Goal: Task Accomplishment & Management: Manage account settings

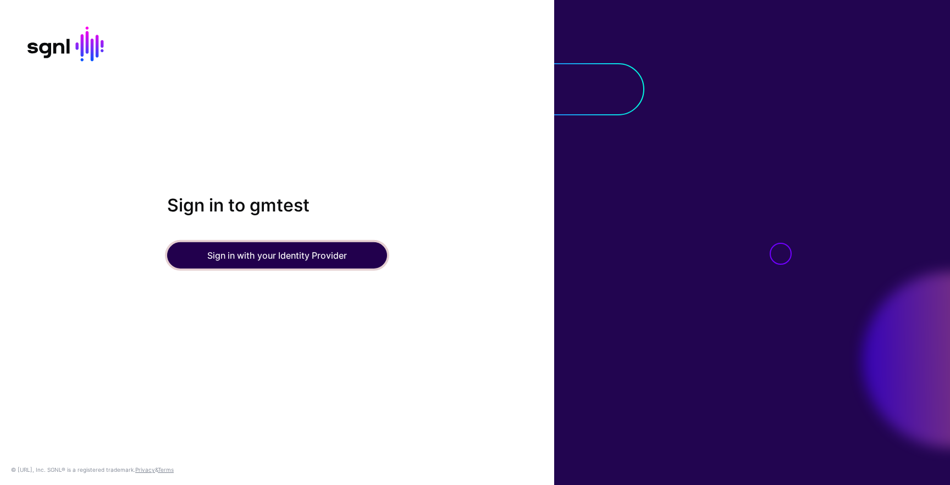
click at [279, 263] on button "Sign in with your Identity Provider" at bounding box center [277, 255] width 220 height 26
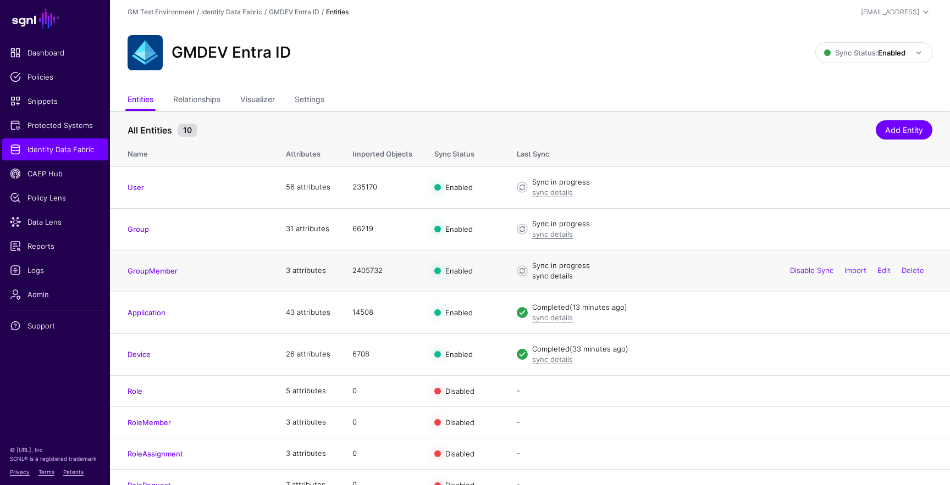
click at [558, 280] on link "sync details" at bounding box center [552, 276] width 41 height 9
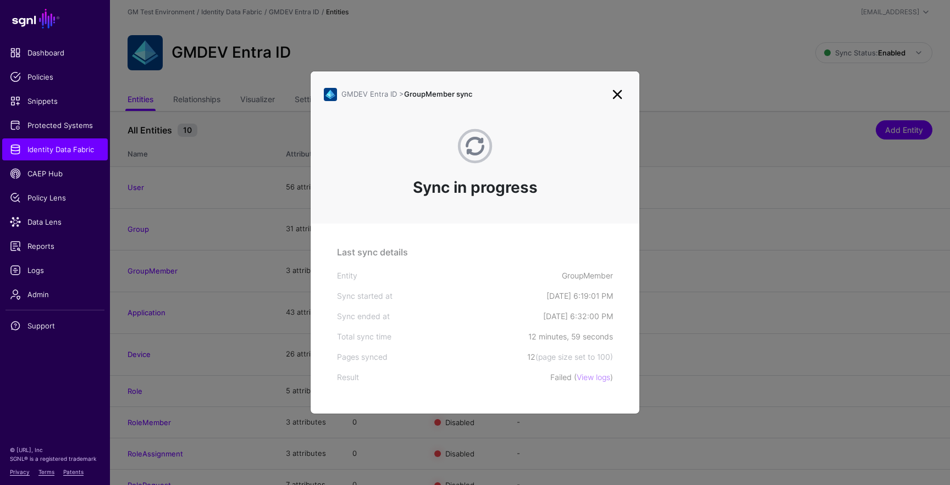
click at [617, 95] on link at bounding box center [617, 95] width 18 height 18
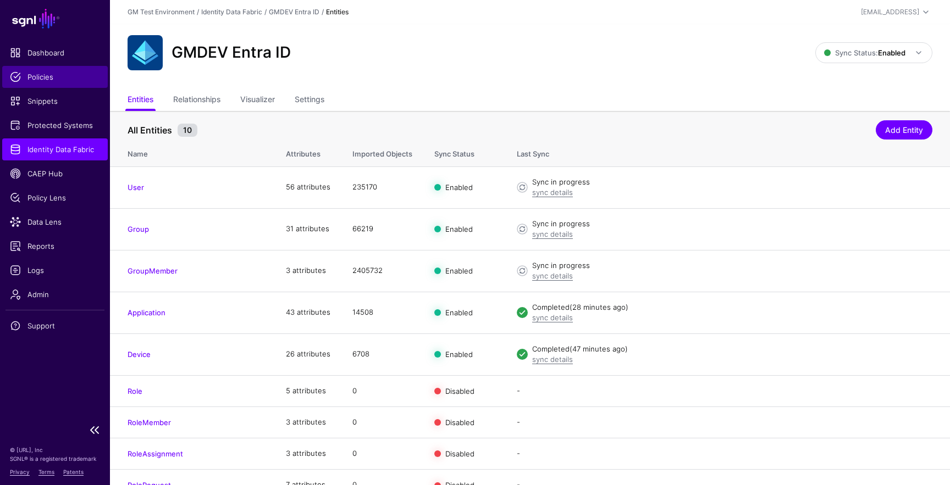
click at [46, 77] on span "Policies" at bounding box center [55, 76] width 90 height 11
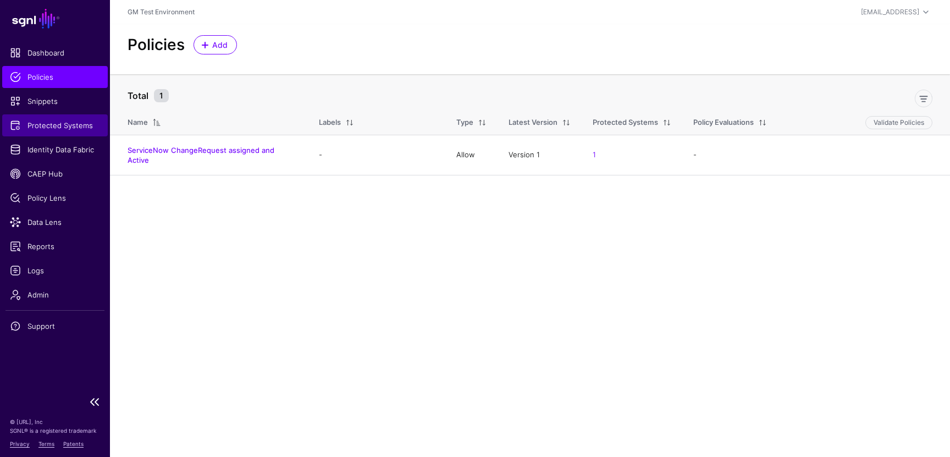
click at [50, 128] on span "Protected Systems" at bounding box center [55, 125] width 90 height 11
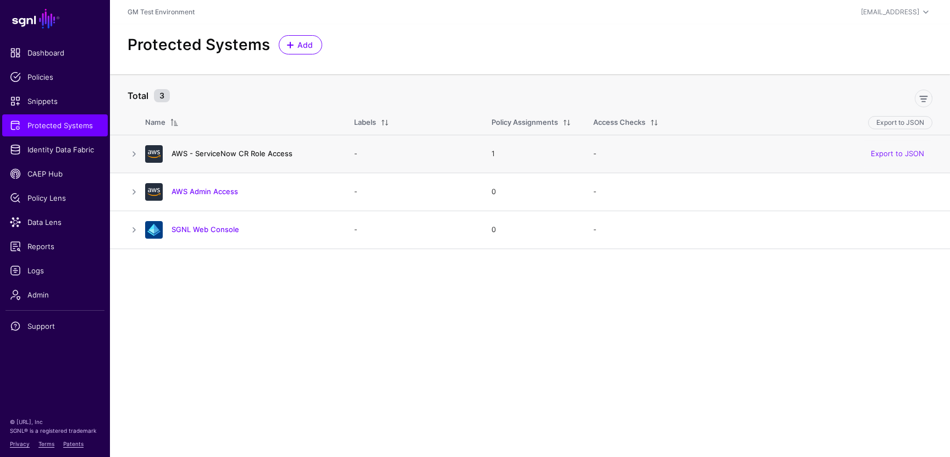
click at [229, 153] on link "AWS - ServiceNow CR Role Access" at bounding box center [231, 153] width 121 height 9
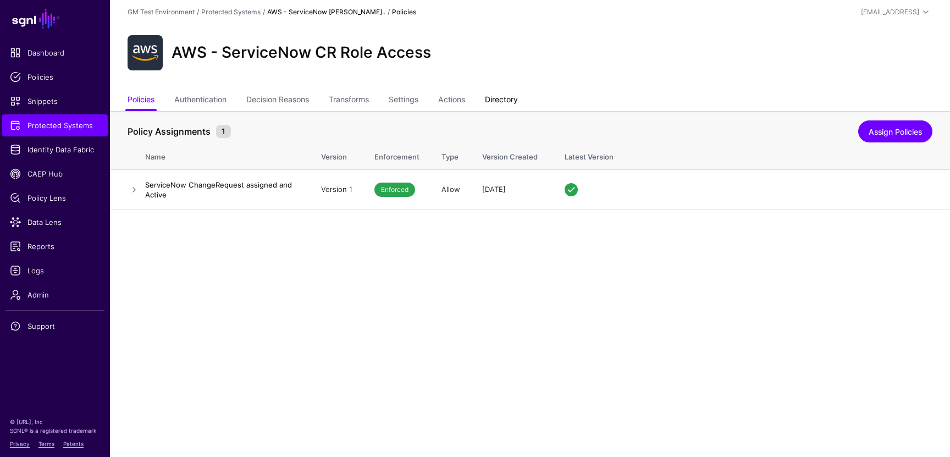
click at [500, 101] on link "Directory" at bounding box center [501, 100] width 33 height 21
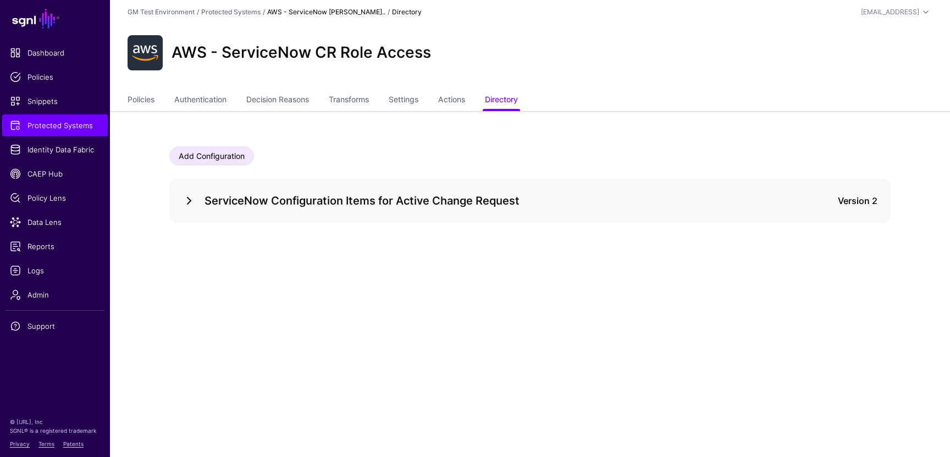
click at [187, 203] on link at bounding box center [188, 200] width 13 height 13
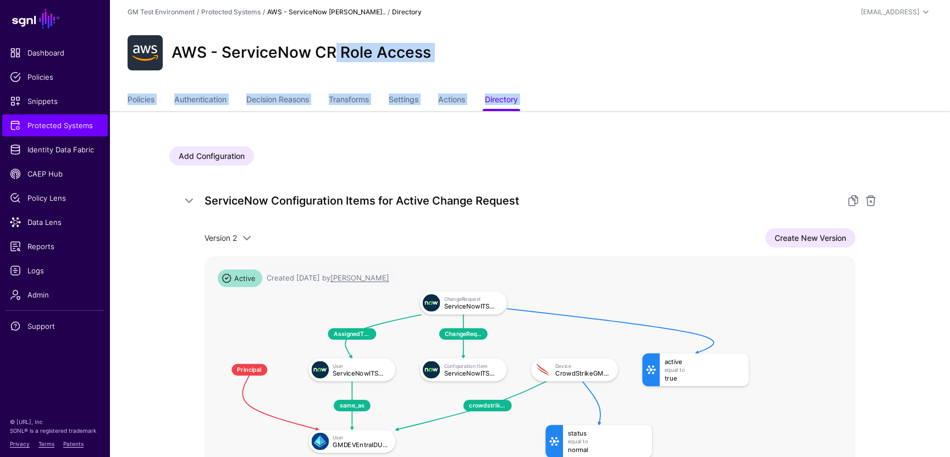
drag, startPoint x: 348, startPoint y: 164, endPoint x: 336, endPoint y: 52, distance: 112.8
click at [336, 52] on app-integrations-item "AWS - ServiceNow CR Role Access Policies Authentication Decision Reasons Transf…" at bounding box center [530, 335] width 840 height 622
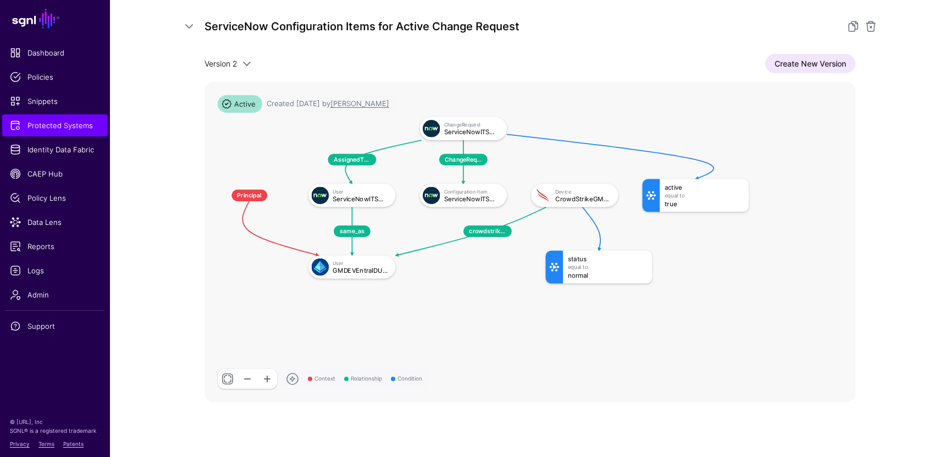
scroll to position [189, 0]
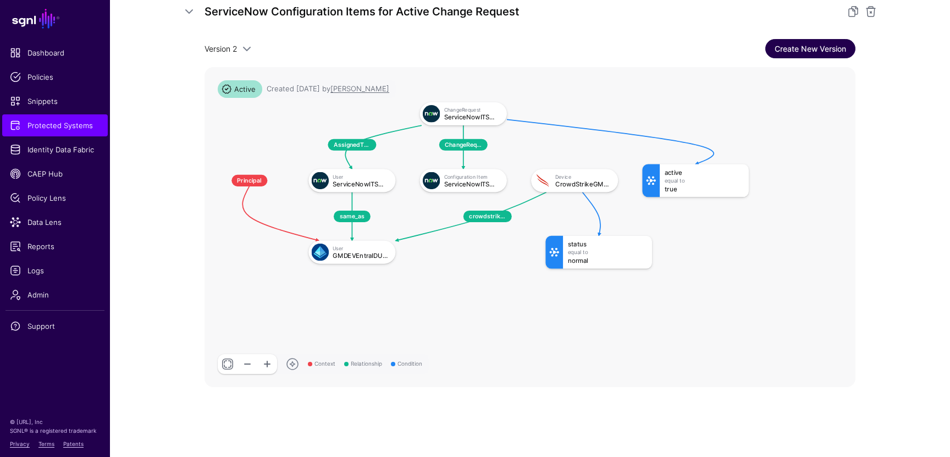
click at [786, 49] on link "Create New Version" at bounding box center [810, 48] width 90 height 19
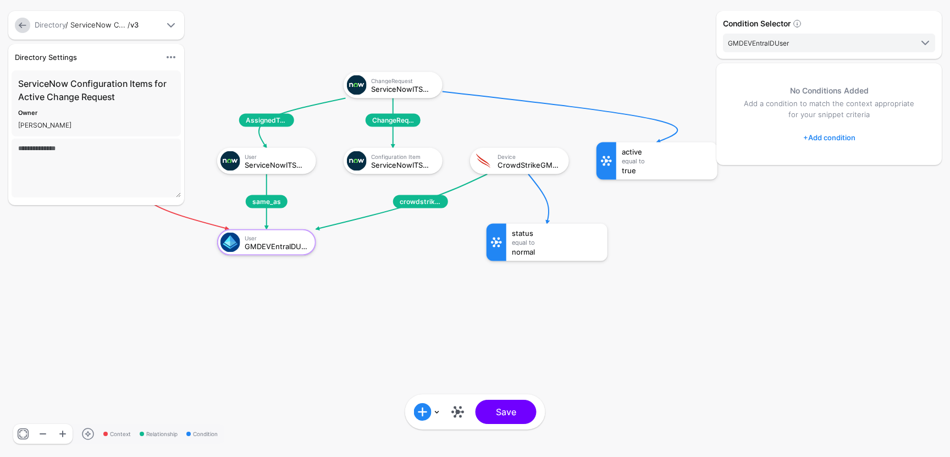
drag, startPoint x: 304, startPoint y: 354, endPoint x: 297, endPoint y: 339, distance: 17.0
click at [297, 339] on rect at bounding box center [98, 61] width 94971 height 45672
click at [456, 412] on link at bounding box center [458, 412] width 18 height 18
click div "true"
click div "active"
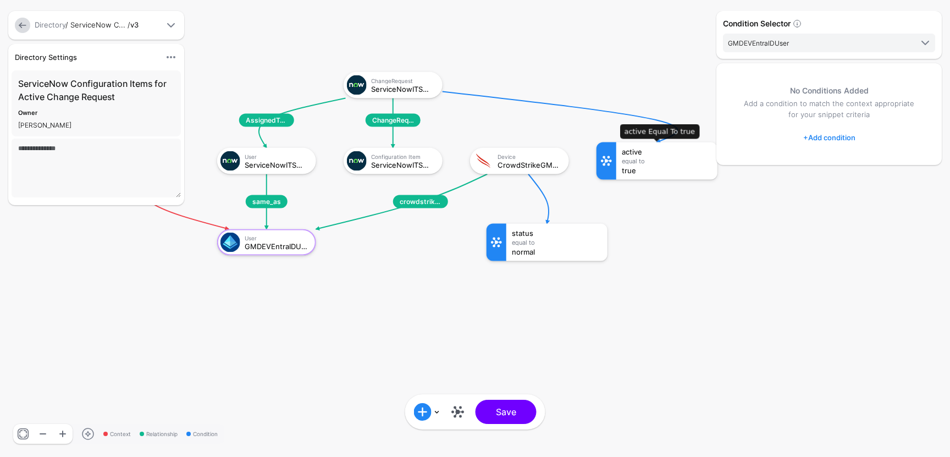
click div "active"
click at [500, 157] on div "Device" at bounding box center [529, 156] width 64 height 7
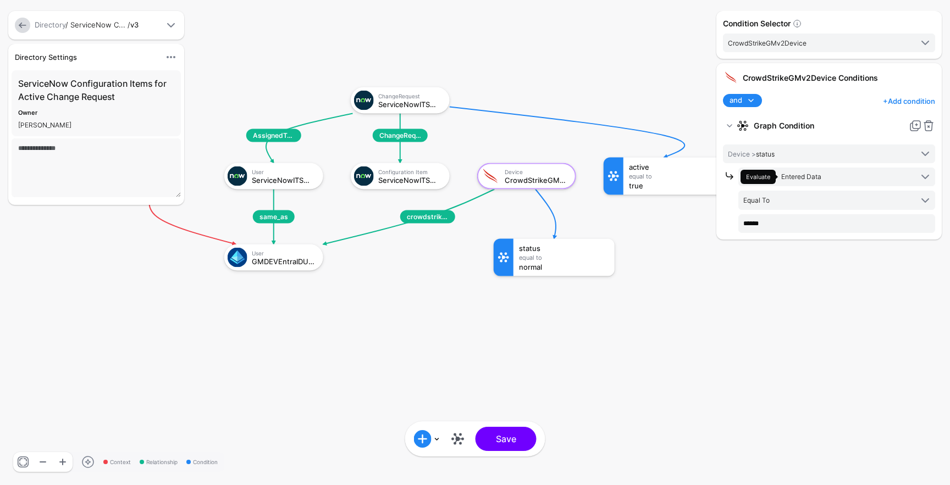
click at [26, 24] on link at bounding box center [22, 25] width 15 height 15
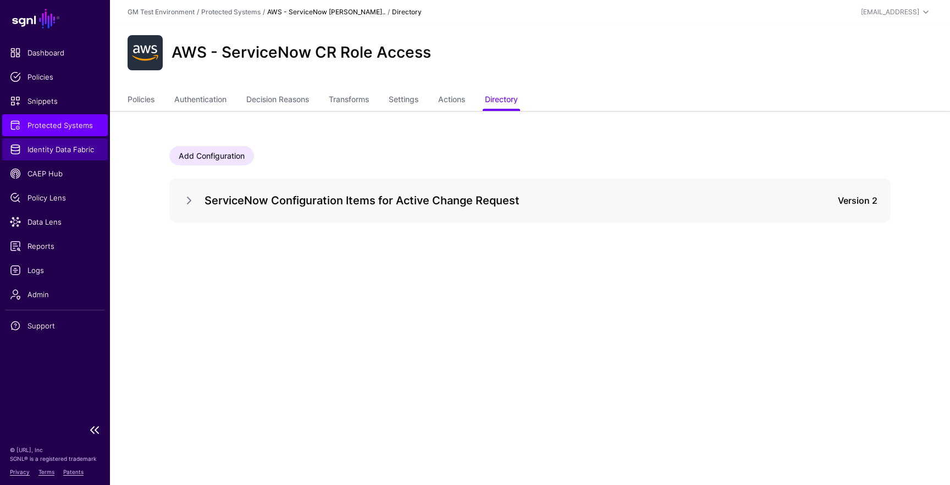
click at [47, 154] on span "Identity Data Fabric" at bounding box center [55, 149] width 90 height 11
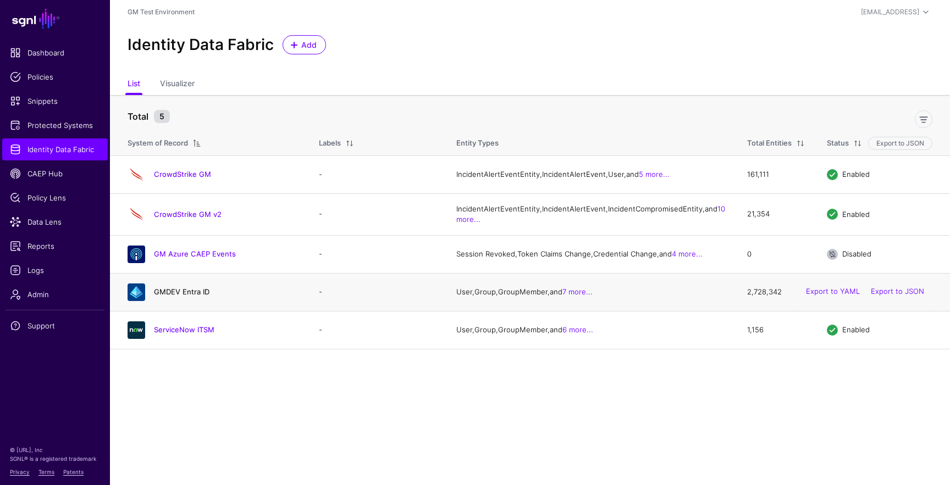
click at [178, 296] on link "GMDEV Entra ID" at bounding box center [182, 291] width 56 height 9
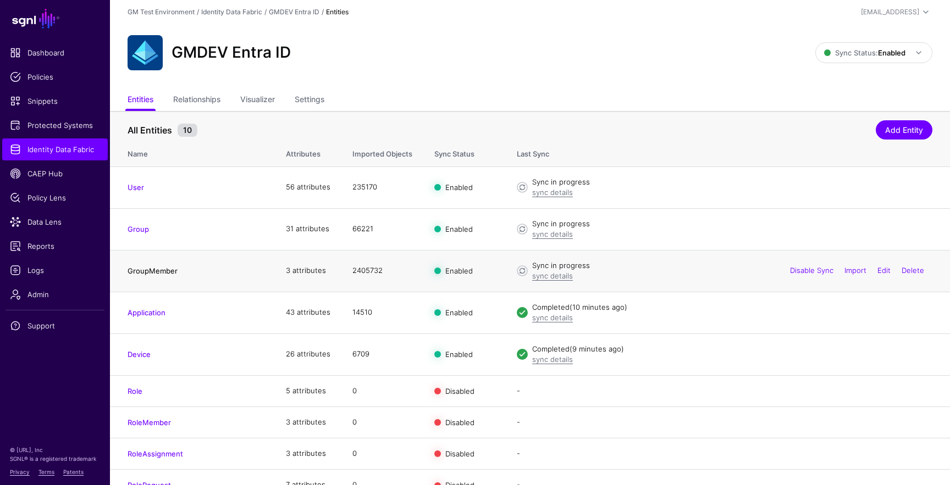
click at [164, 268] on link "GroupMember" at bounding box center [153, 271] width 50 height 9
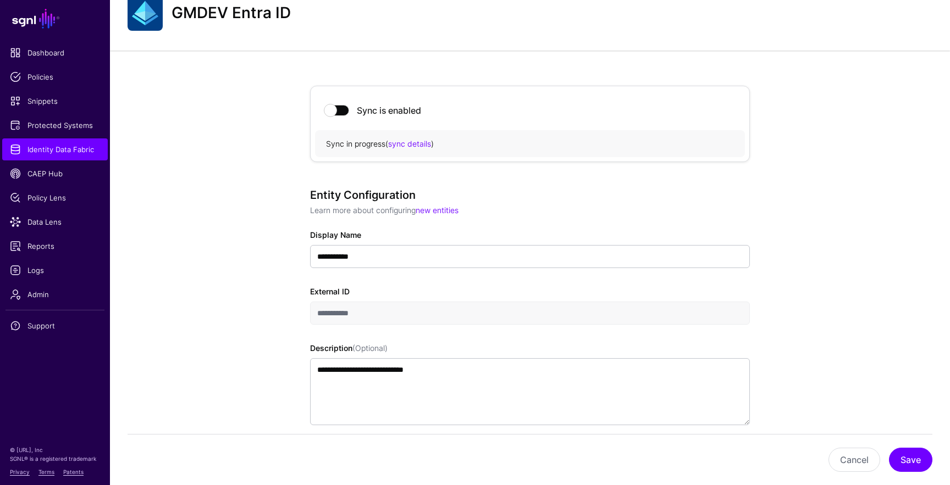
scroll to position [40, 0]
click at [69, 154] on span "Identity Data Fabric" at bounding box center [55, 149] width 90 height 11
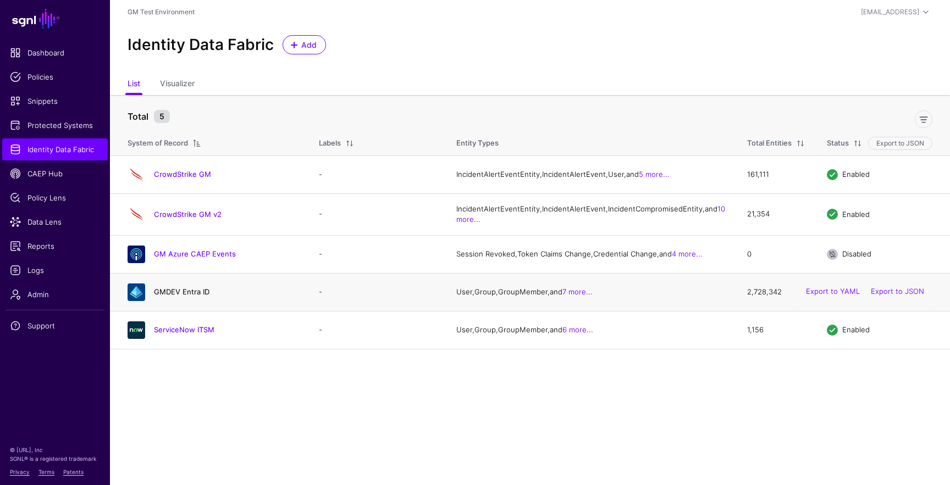
click at [174, 296] on link "GMDEV Entra ID" at bounding box center [182, 291] width 56 height 9
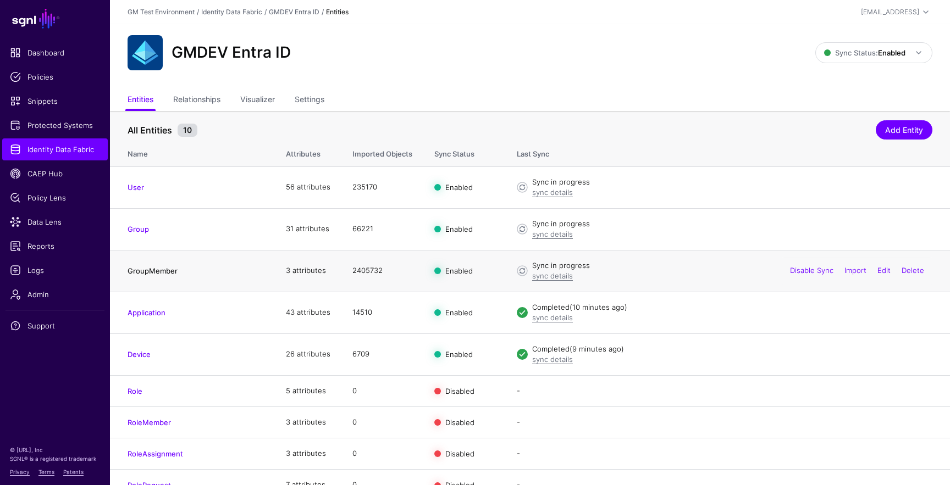
click at [157, 271] on link "GroupMember" at bounding box center [153, 271] width 50 height 9
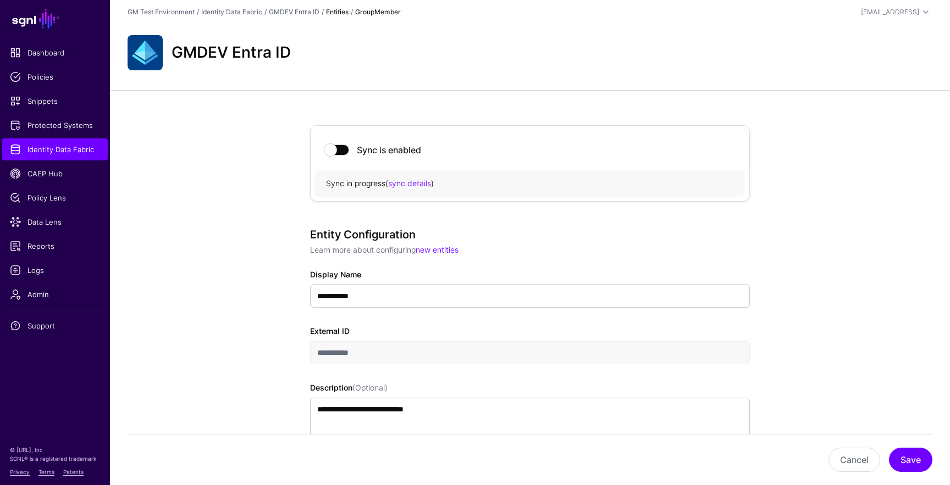
click at [331, 154] on span at bounding box center [337, 150] width 24 height 11
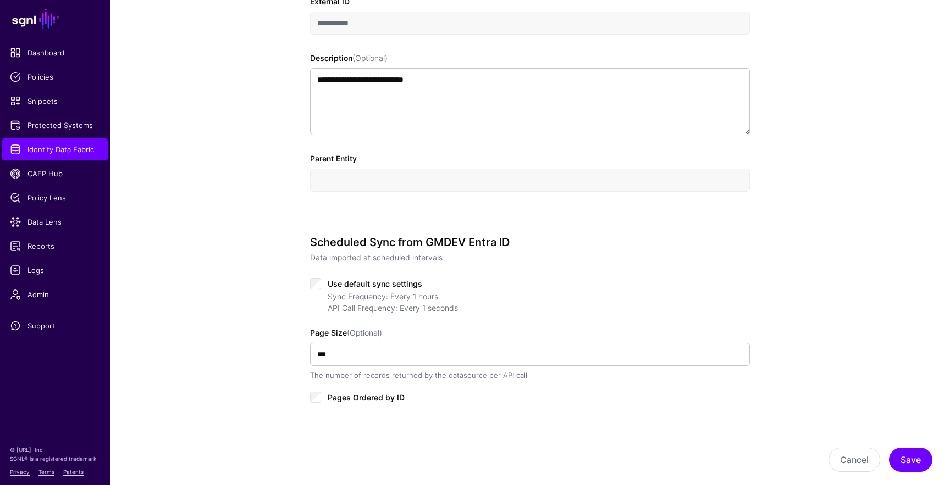
scroll to position [372, 0]
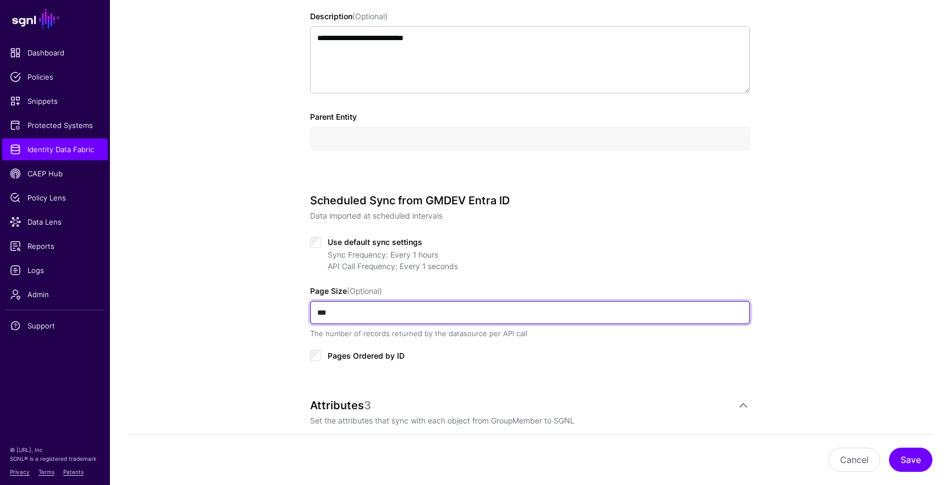
drag, startPoint x: 320, startPoint y: 315, endPoint x: 293, endPoint y: 308, distance: 27.9
click at [293, 308] on div "**********" at bounding box center [530, 243] width 510 height 1049
type input "***"
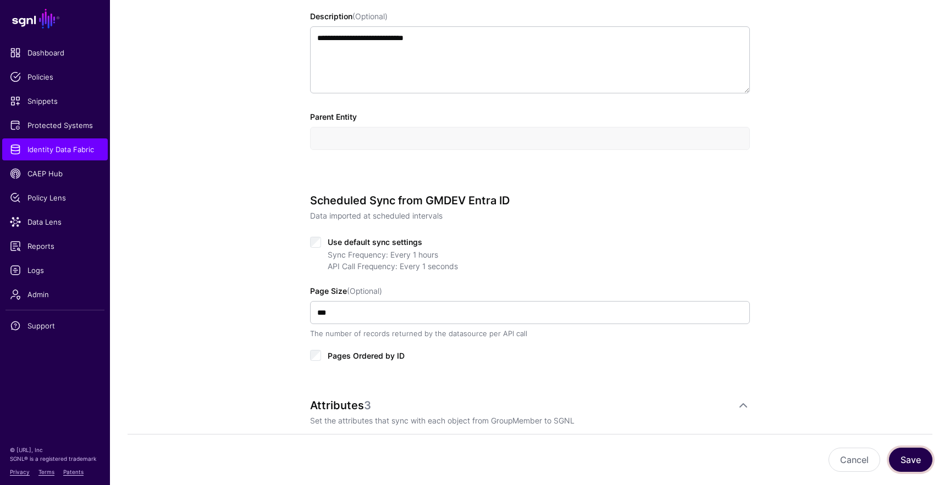
click at [906, 461] on button "Save" at bounding box center [910, 460] width 43 height 24
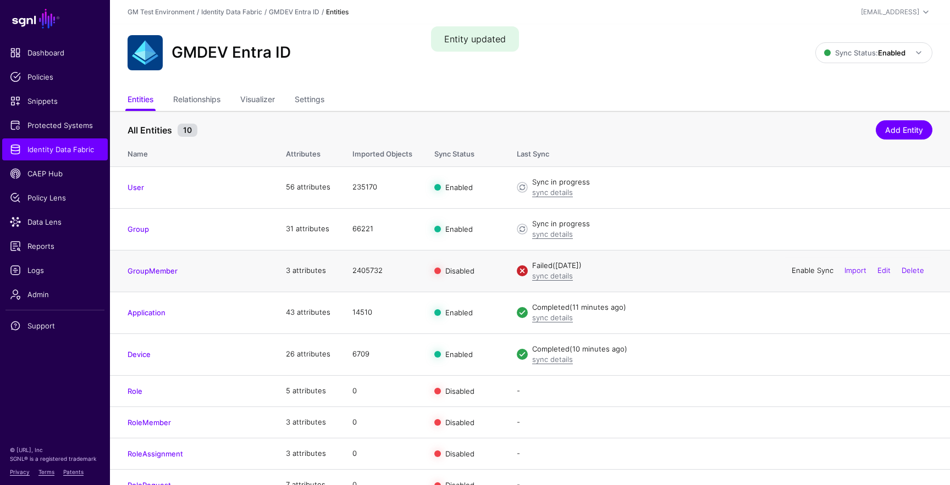
click at [803, 270] on link "Enable Sync" at bounding box center [812, 270] width 42 height 9
